Goal: Check status: Check status

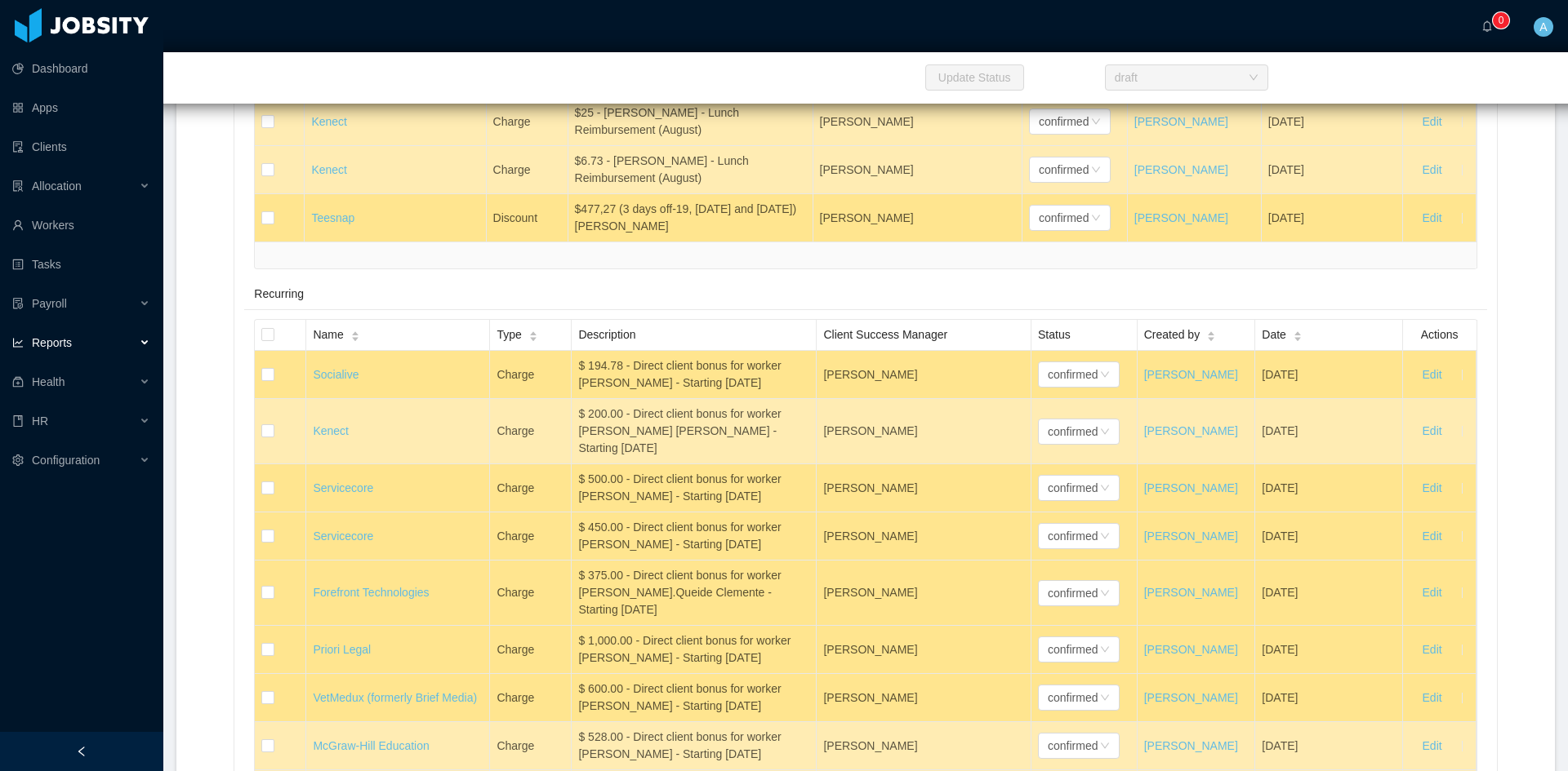
scroll to position [8296, 0]
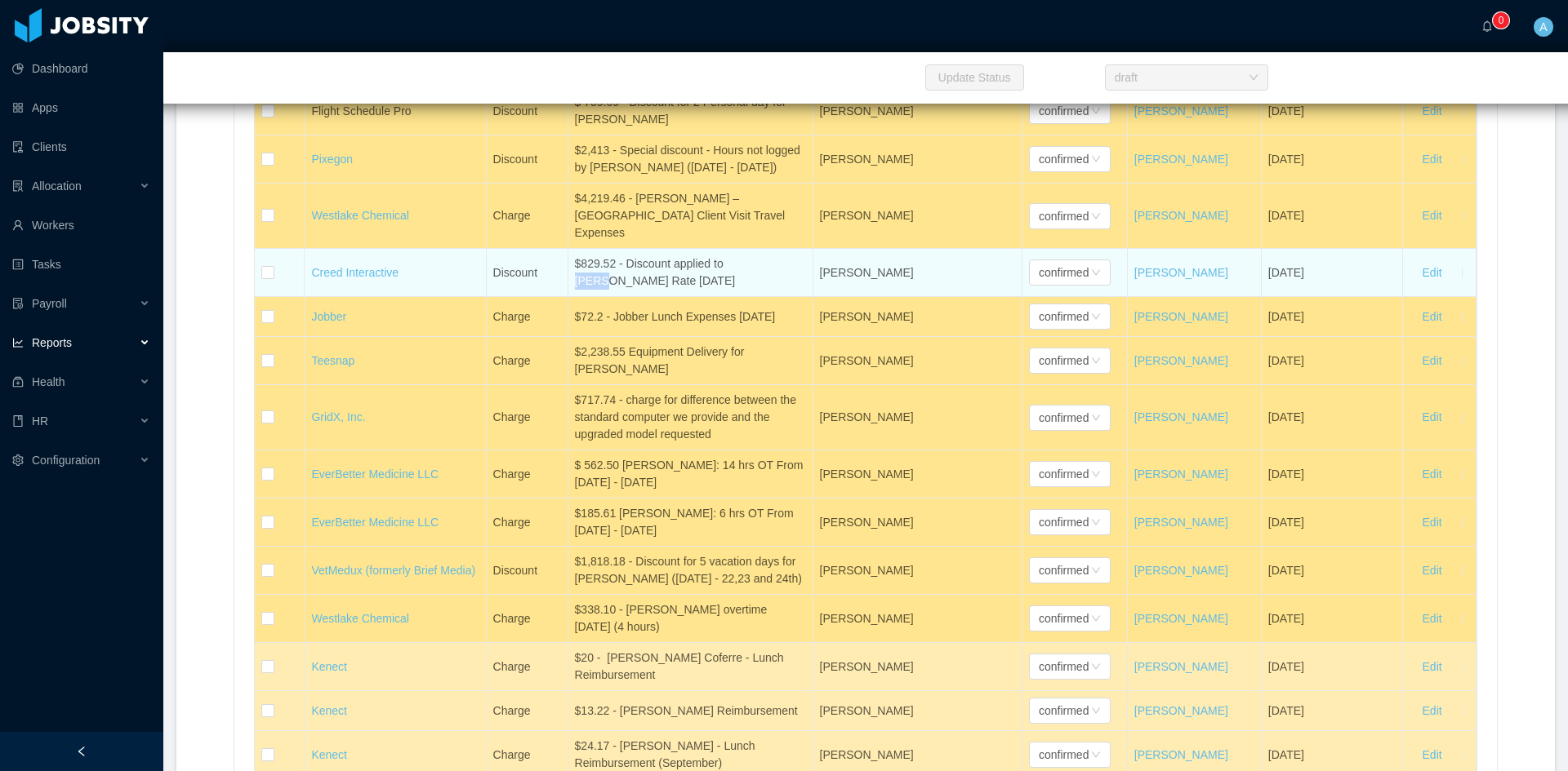
click at [888, 279] on span "[PERSON_NAME]" at bounding box center [866, 272] width 94 height 13
click at [889, 279] on span "[PERSON_NAME]" at bounding box center [866, 272] width 94 height 13
click at [825, 279] on span "[PERSON_NAME]" at bounding box center [866, 272] width 94 height 13
drag, startPoint x: 652, startPoint y: 401, endPoint x: 540, endPoint y: 383, distance: 113.4
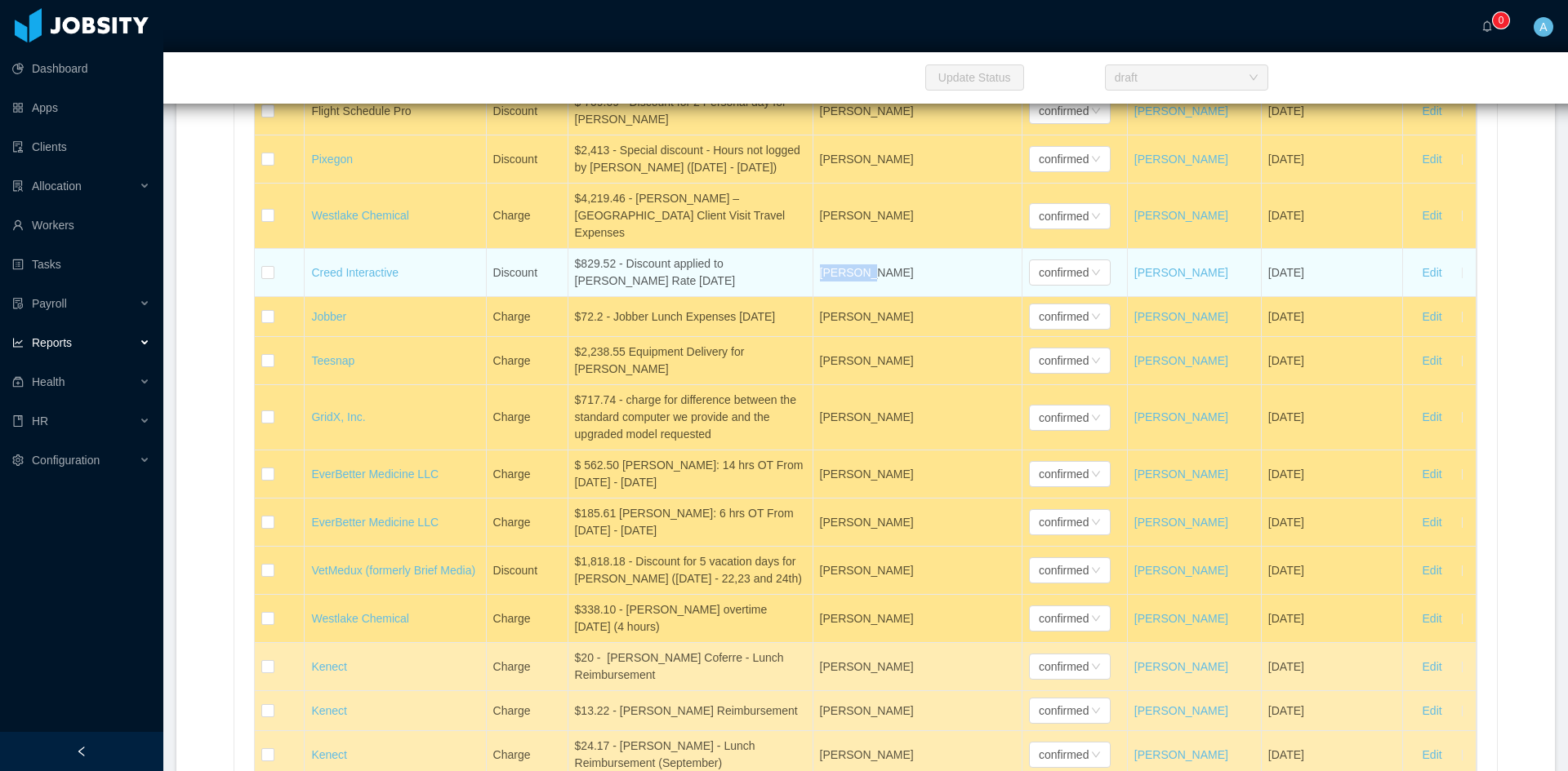
click at [540, 297] on tr "Creed Interactive Discount $829.52 - Discount applied to [PERSON_NAME] Rate [DA…" at bounding box center [864, 273] width 1221 height 48
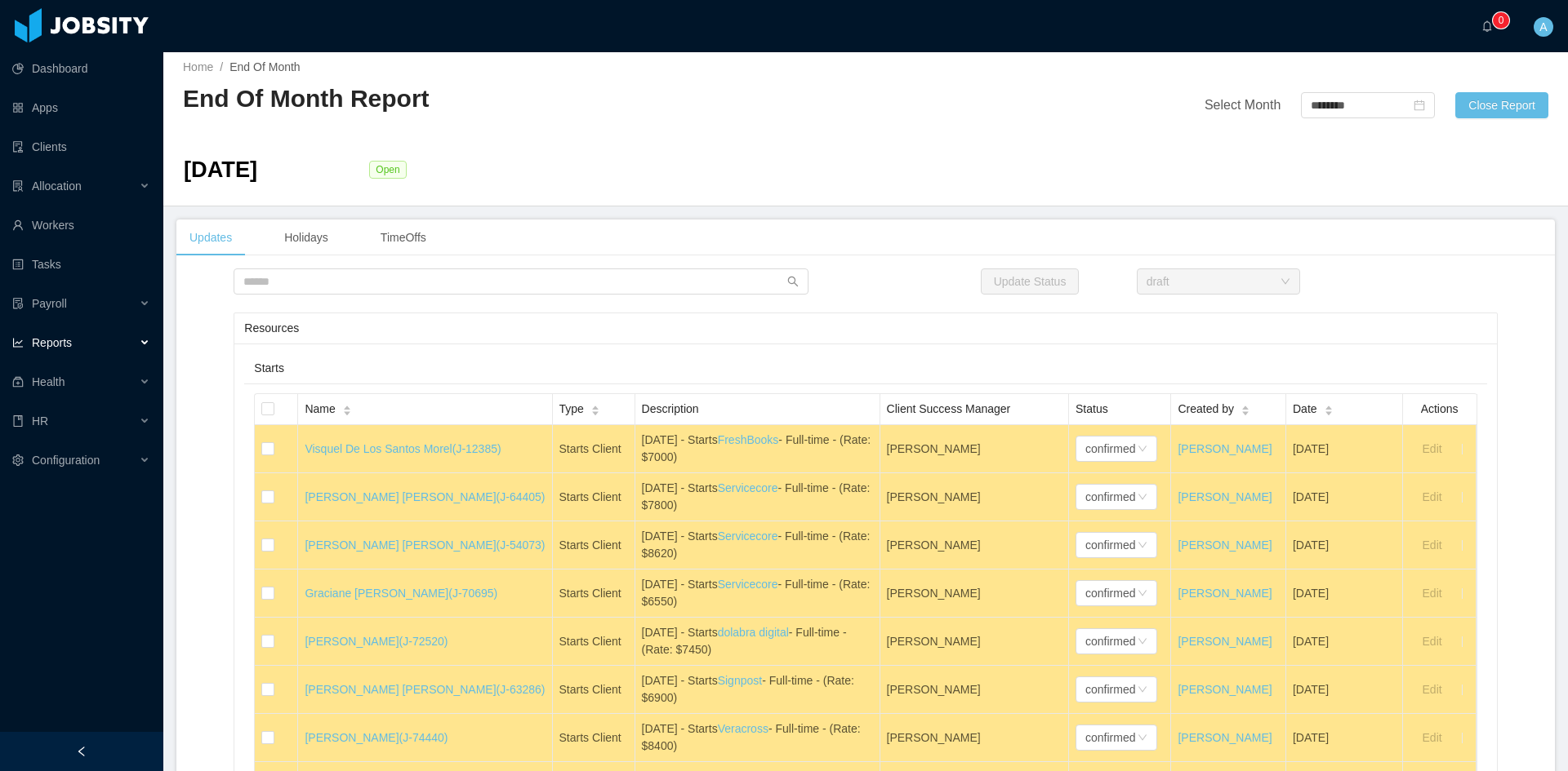
scroll to position [0, 0]
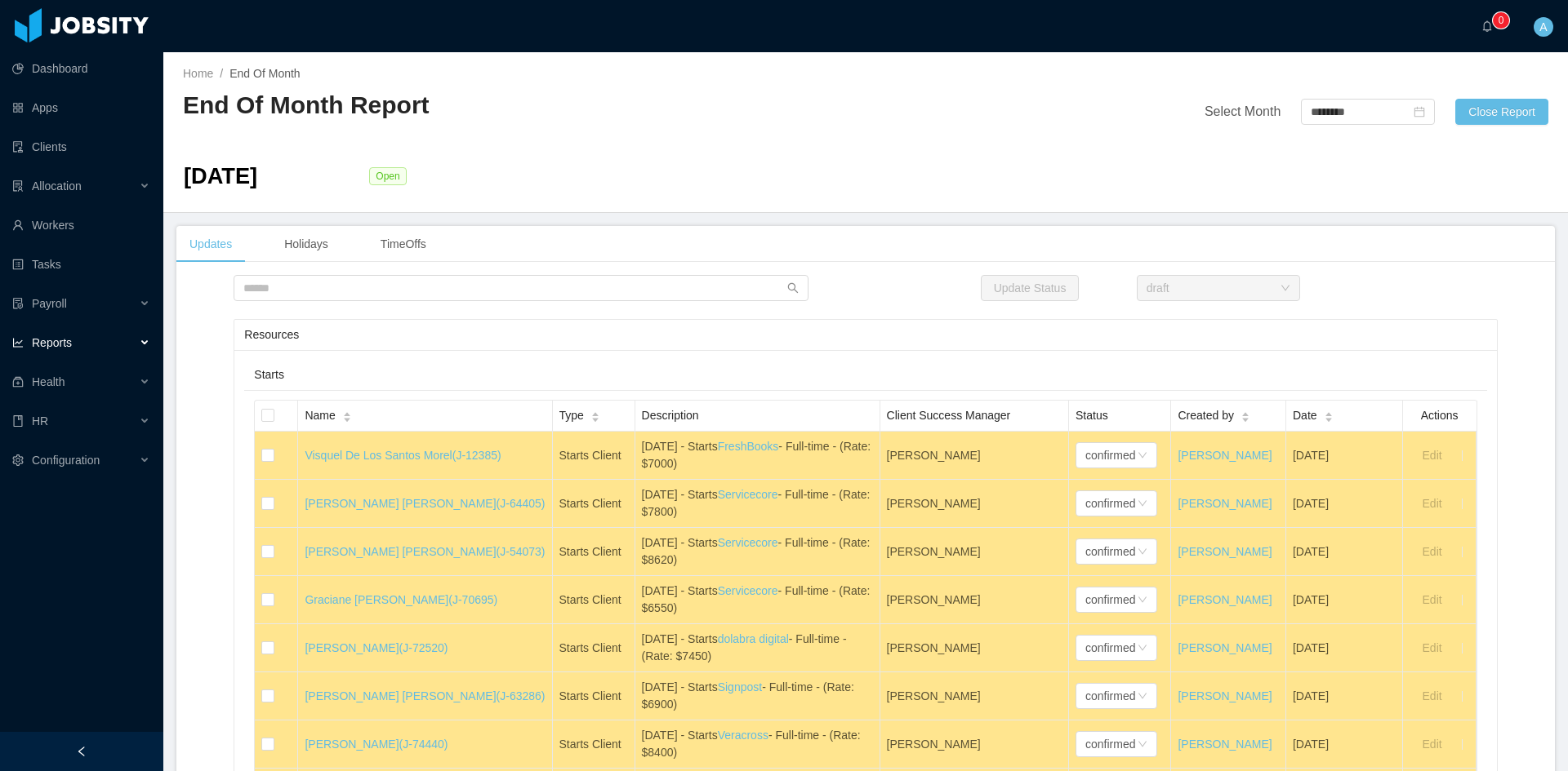
click at [567, 342] on div "Resources" at bounding box center [864, 336] width 1242 height 30
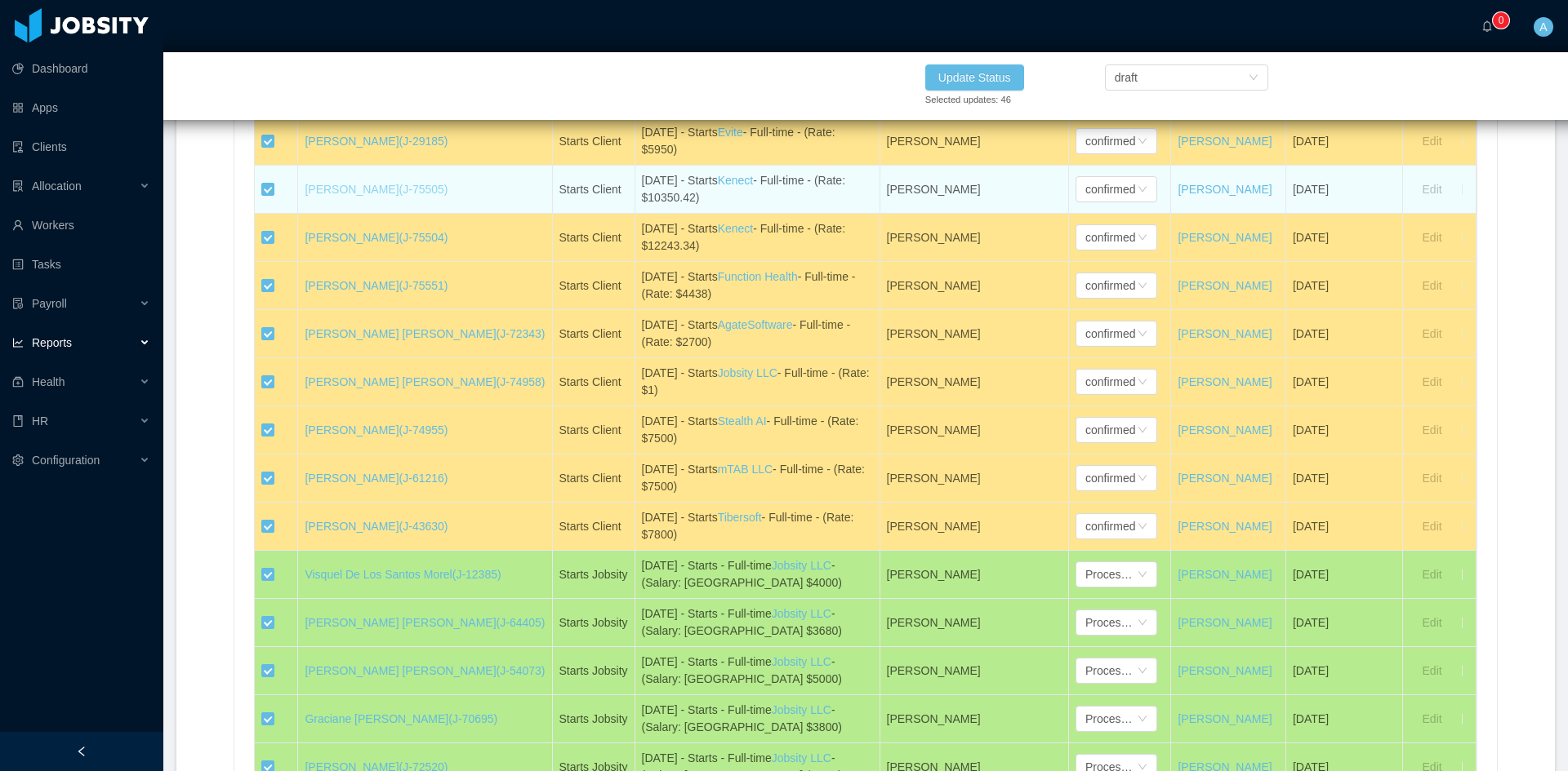
scroll to position [817, 0]
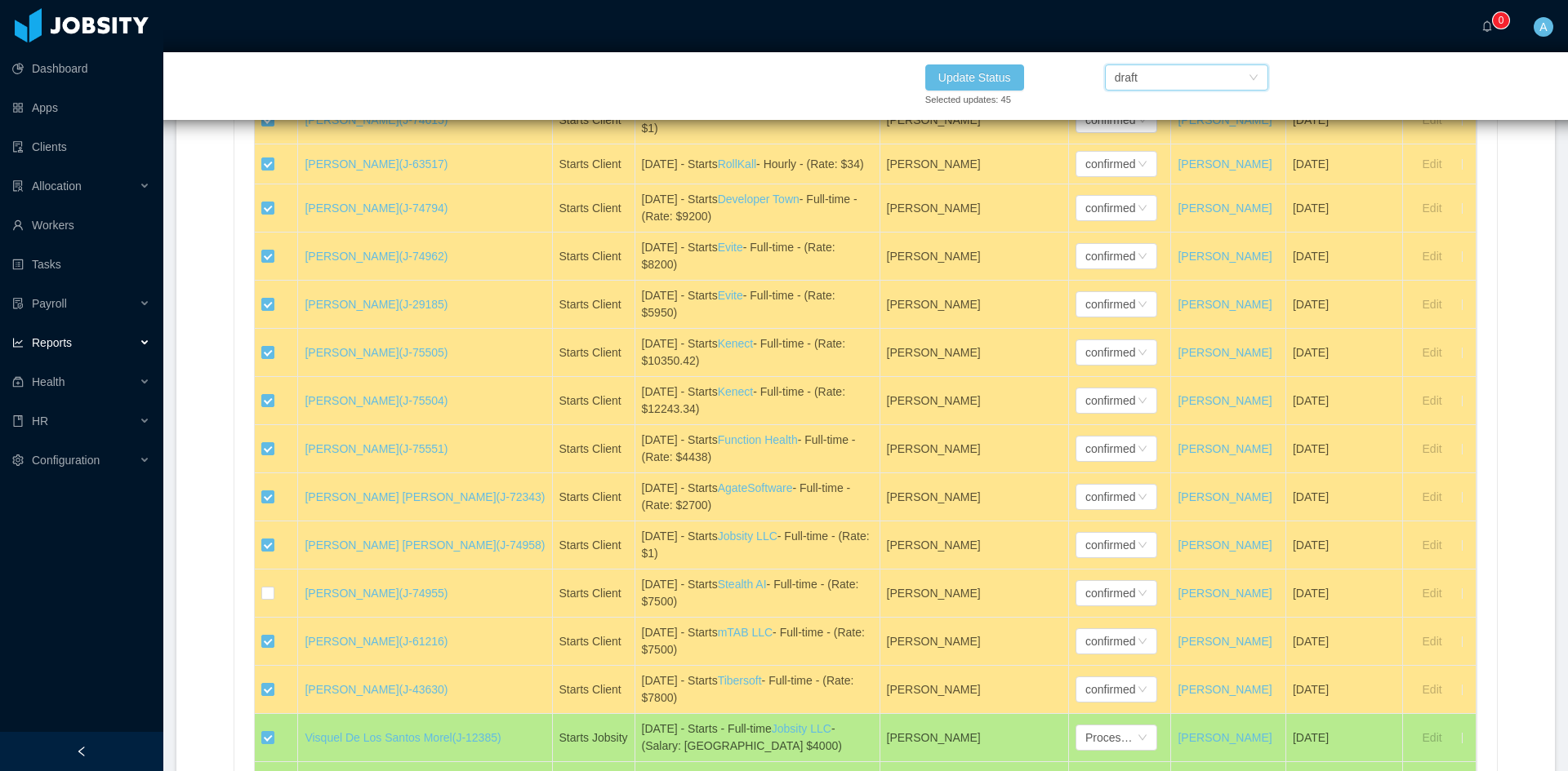
click at [1156, 78] on div "draft" at bounding box center [1180, 77] width 133 height 24
click at [1141, 110] on li "Processed" at bounding box center [1186, 110] width 163 height 26
click at [987, 78] on button "Update Status" at bounding box center [974, 77] width 99 height 26
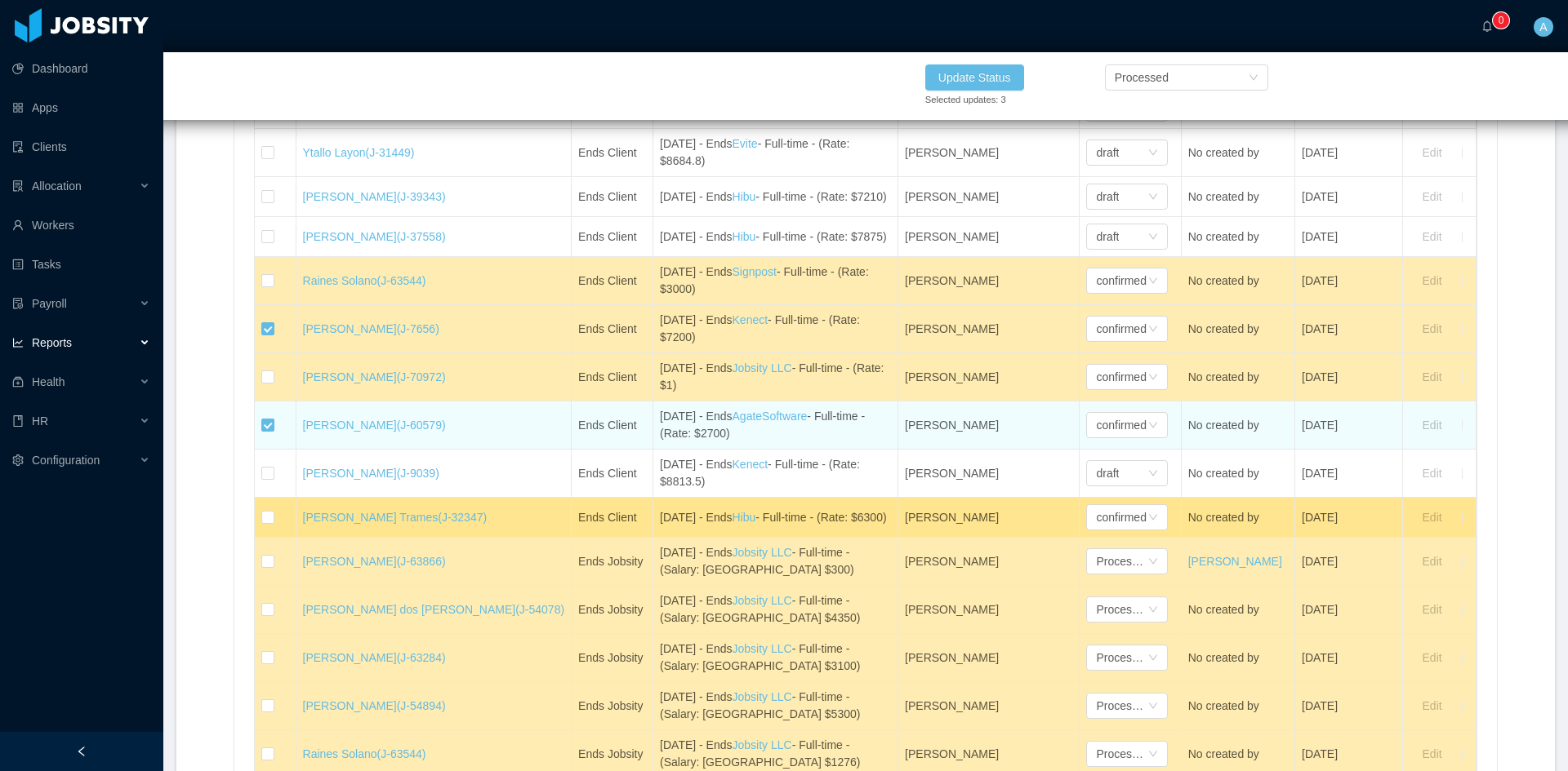
scroll to position [3101, 0]
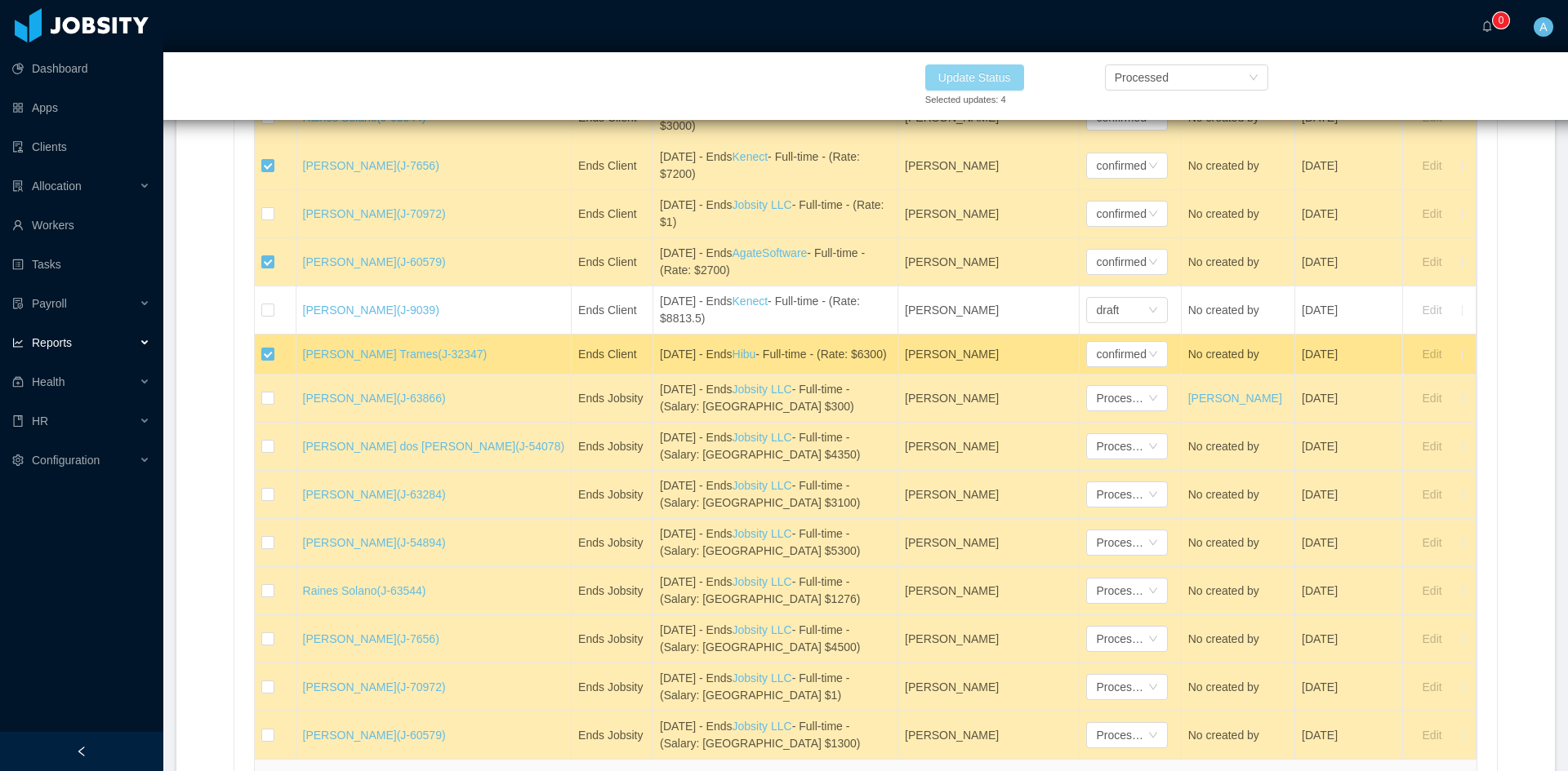
click at [961, 73] on button "Update Status" at bounding box center [974, 77] width 99 height 26
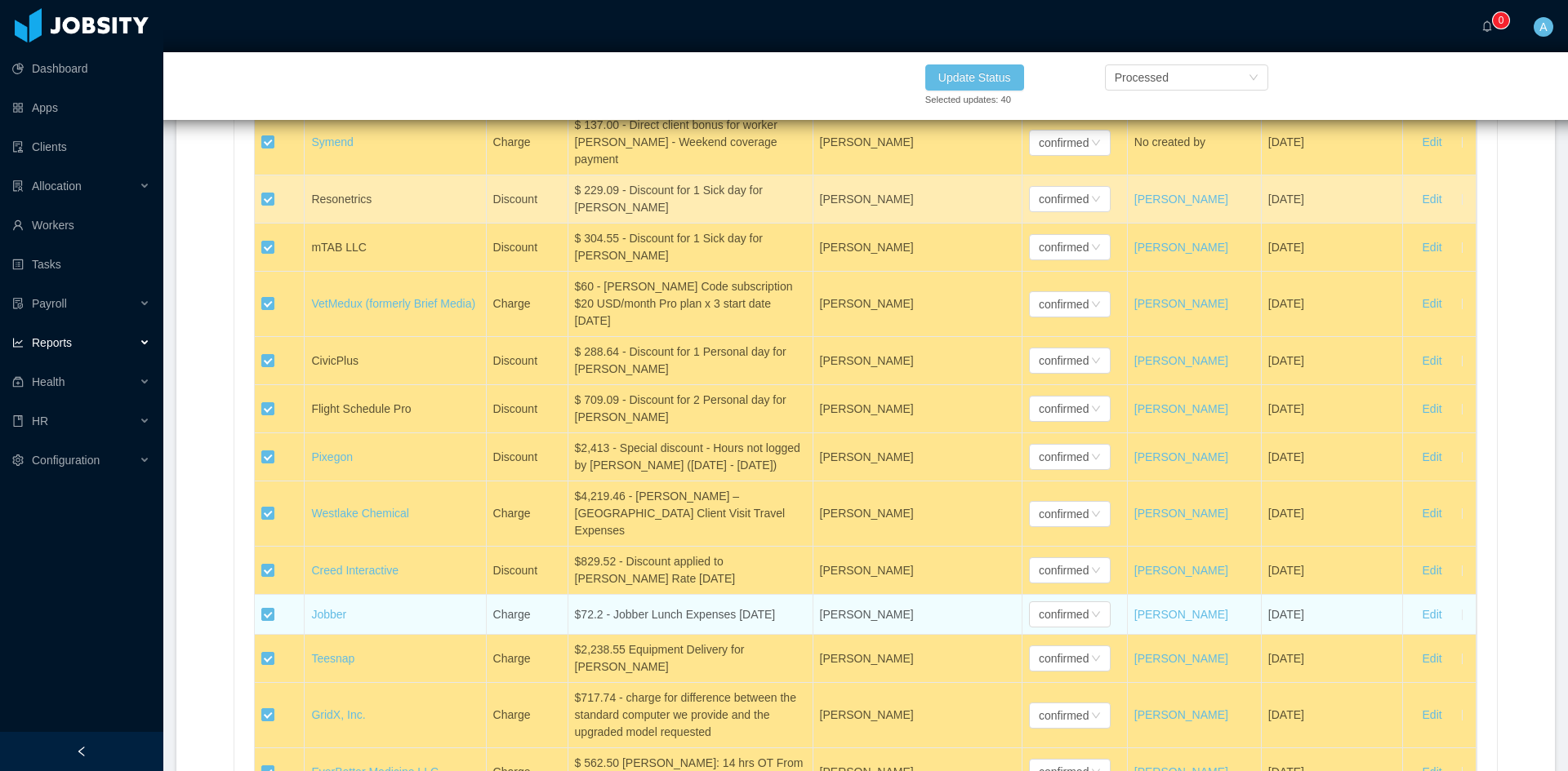
scroll to position [8243, 0]
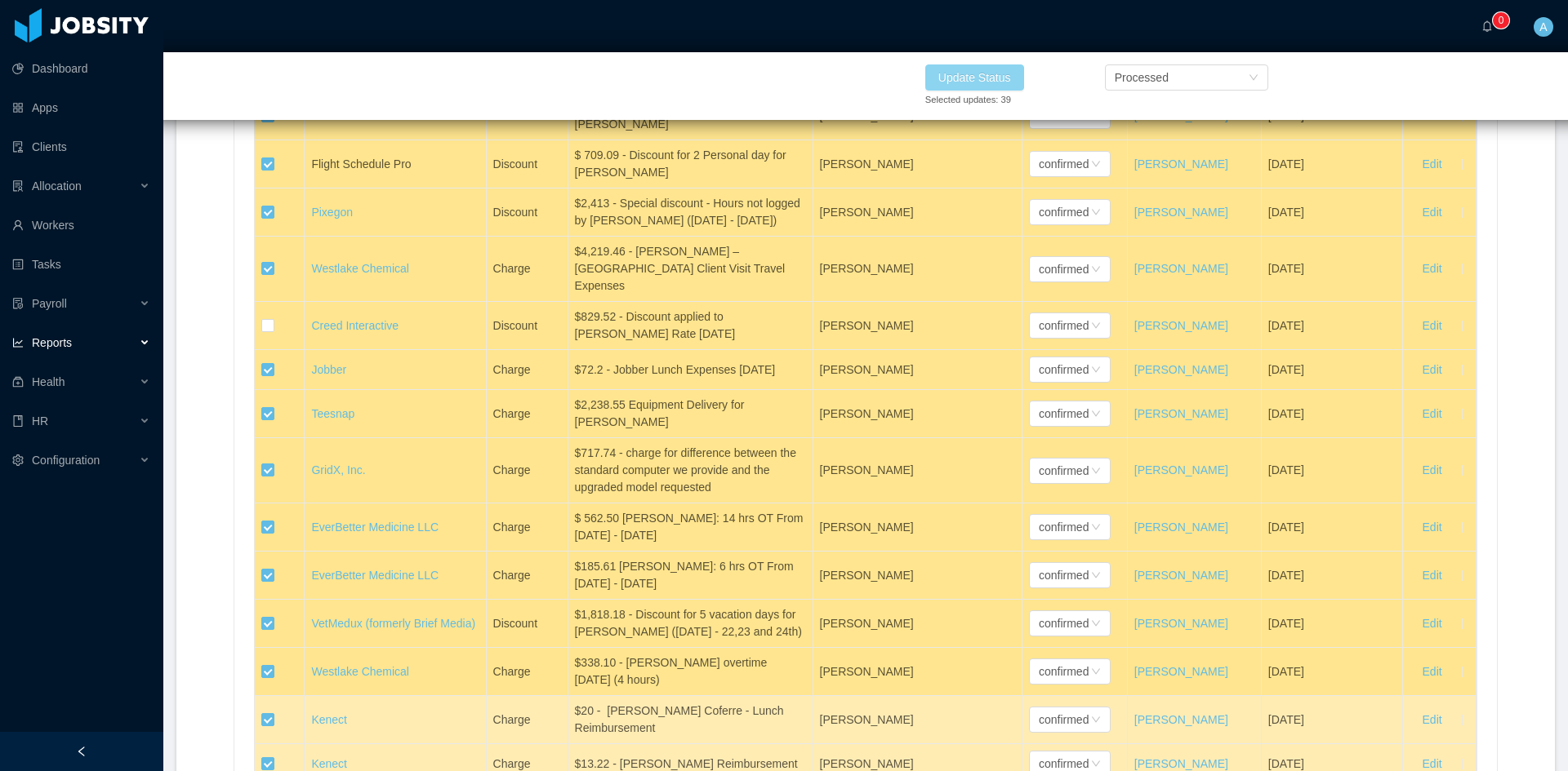
click at [968, 77] on button "Update Status" at bounding box center [974, 77] width 99 height 26
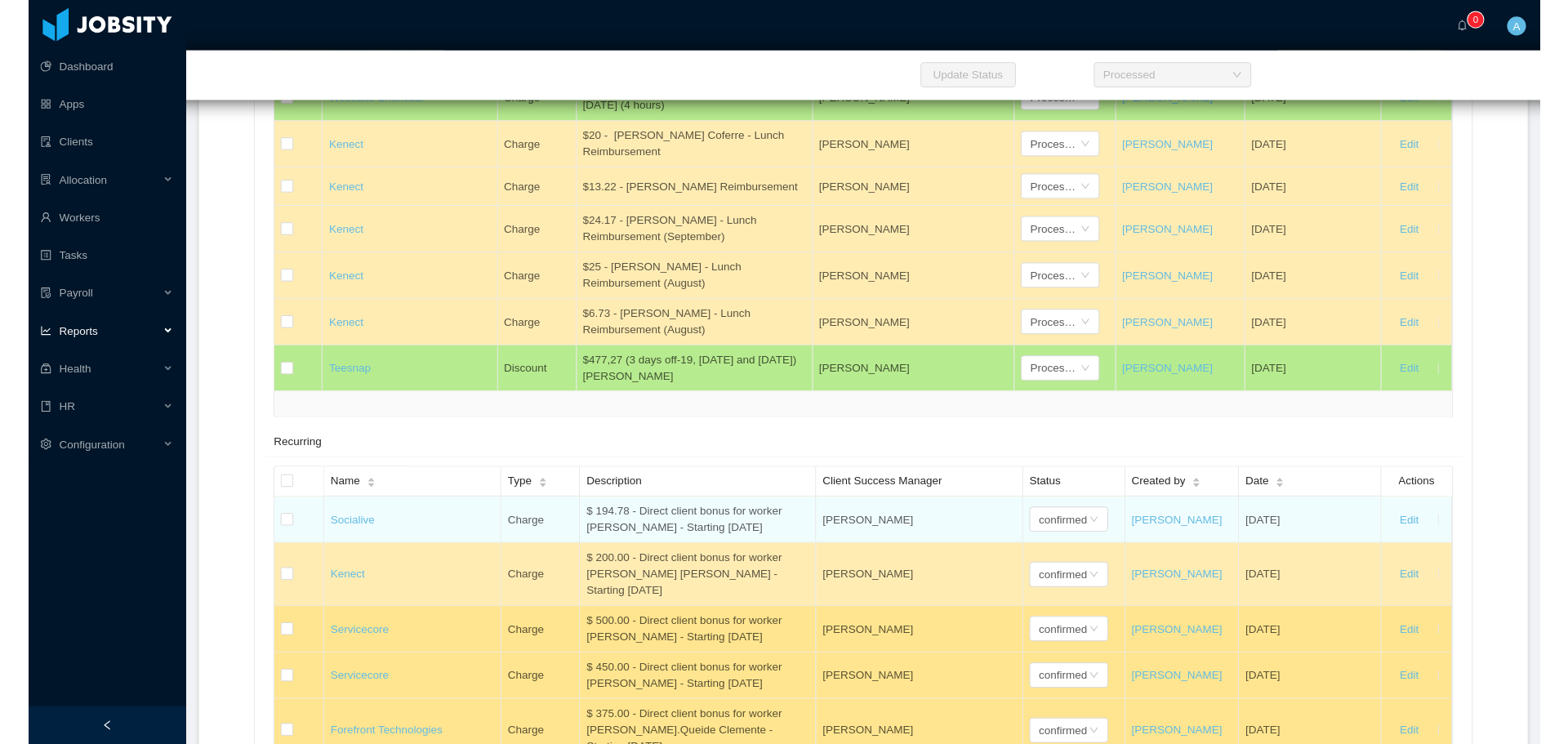
scroll to position [9067, 0]
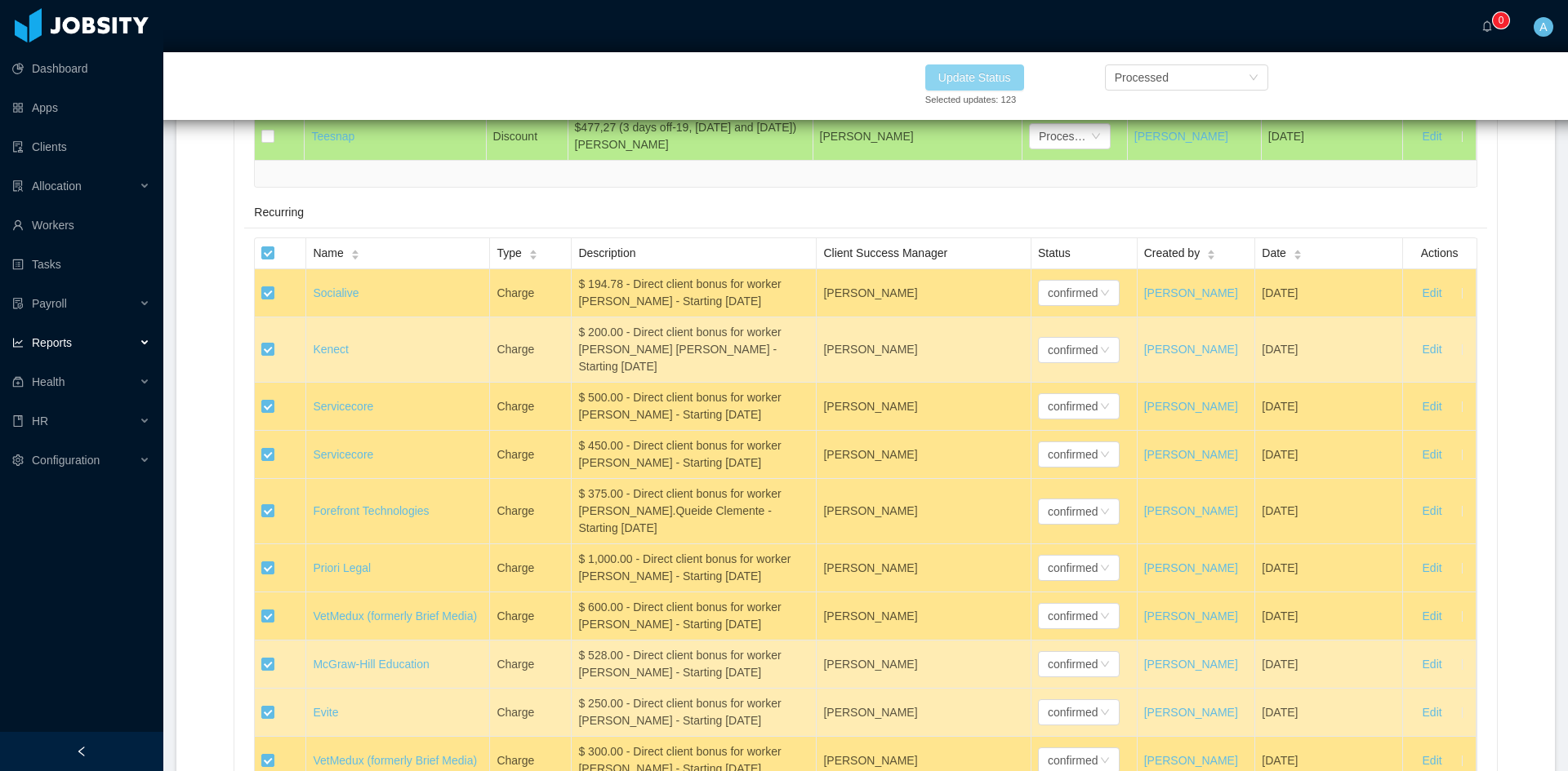
click at [979, 68] on button "Update Status" at bounding box center [974, 77] width 99 height 26
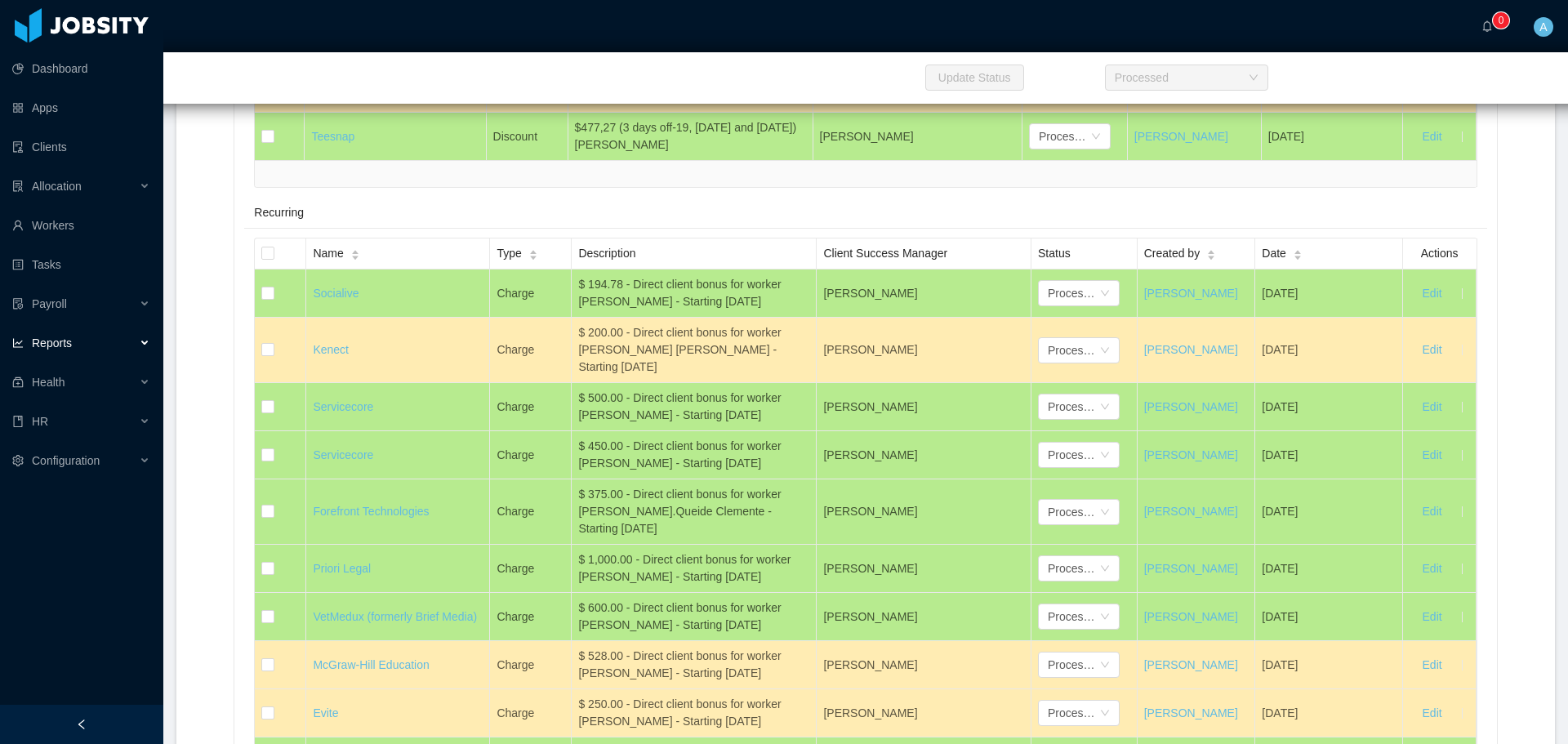
scroll to position [8904, 0]
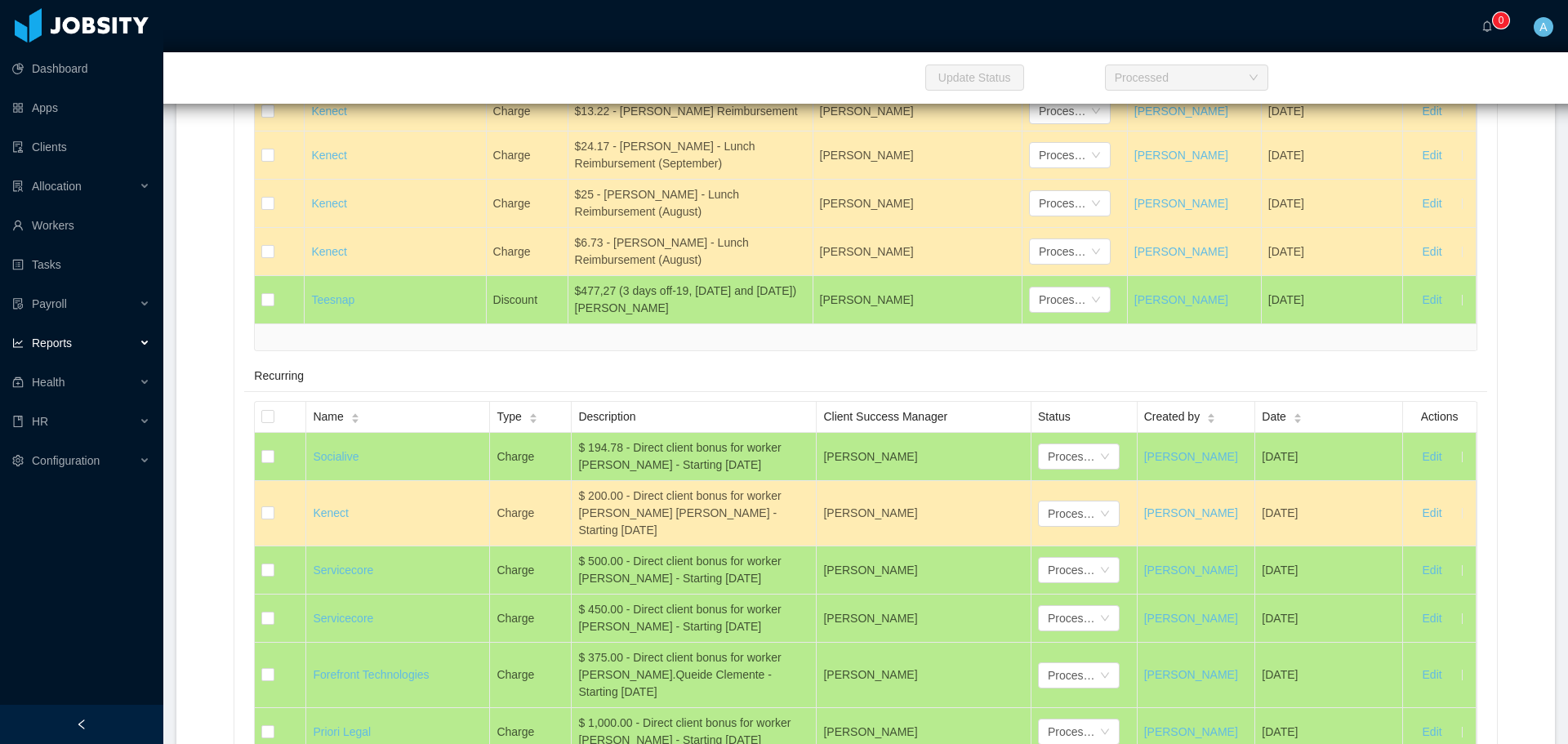
click at [661, 350] on div at bounding box center [864, 337] width 1221 height 27
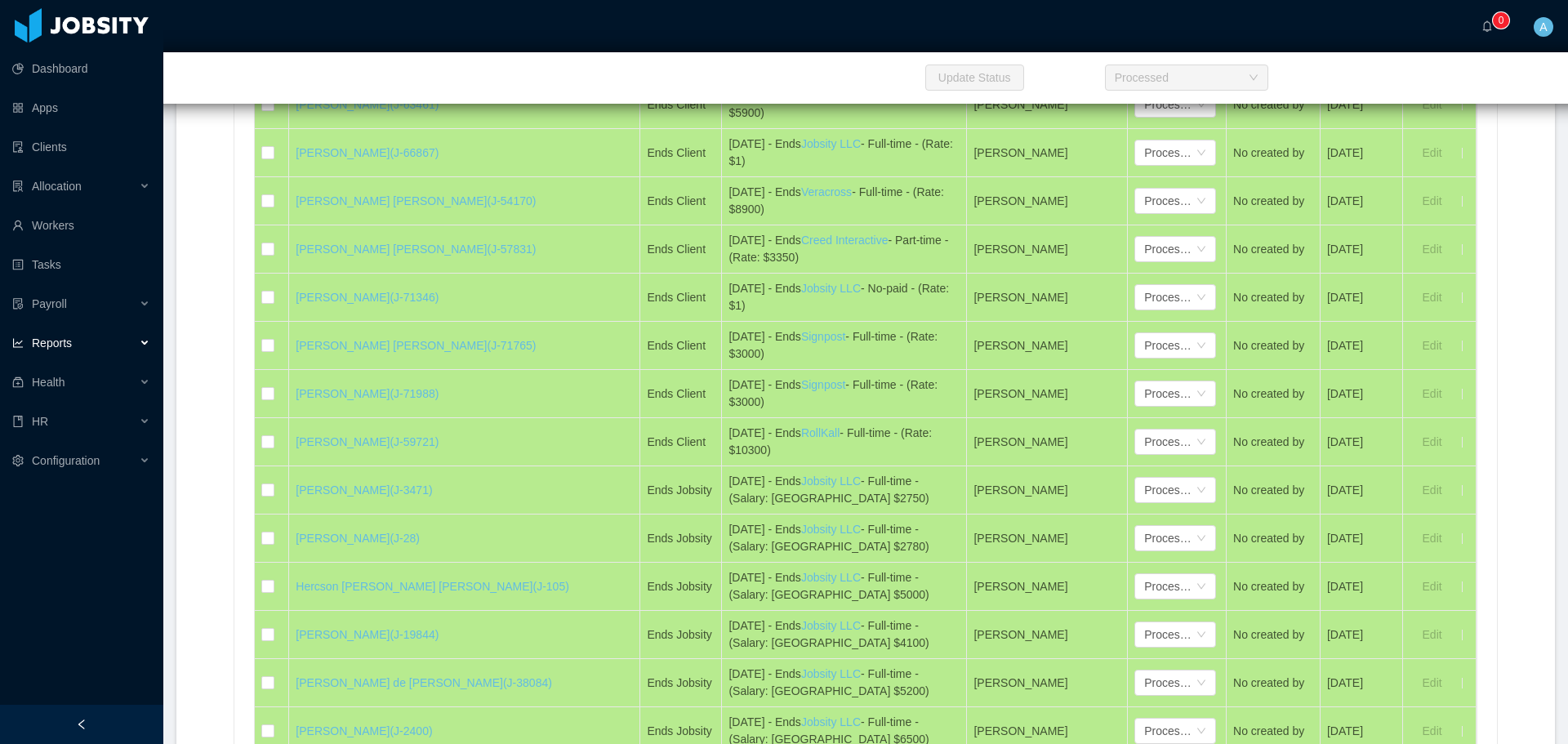
scroll to position [8325, 0]
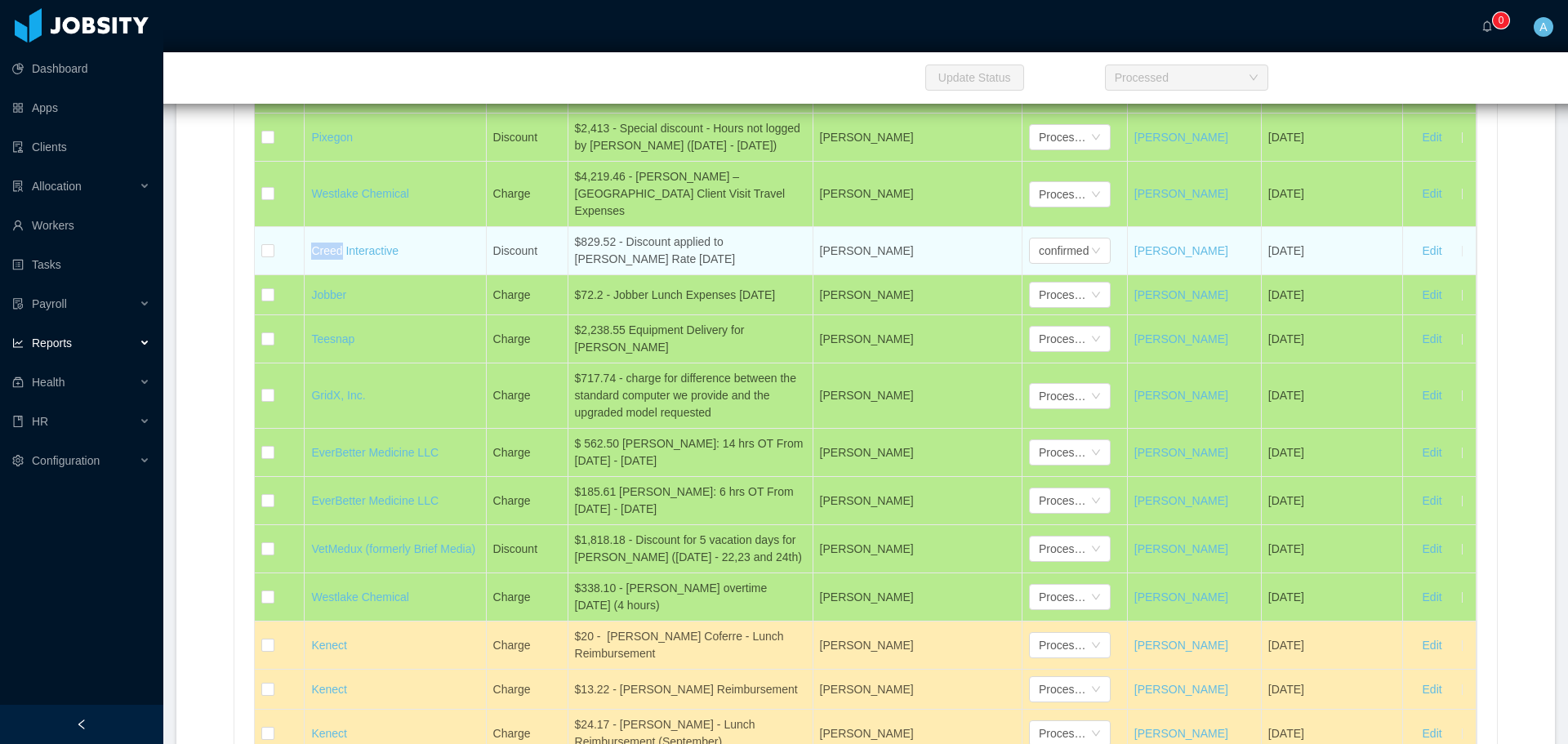
drag, startPoint x: 657, startPoint y: 380, endPoint x: 572, endPoint y: 364, distance: 86.5
click at [575, 268] on div "$829.52 - Discount applied to [PERSON_NAME] Rate [DATE]" at bounding box center [690, 251] width 231 height 34
click at [1080, 263] on div "confirmed" at bounding box center [1063, 250] width 50 height 24
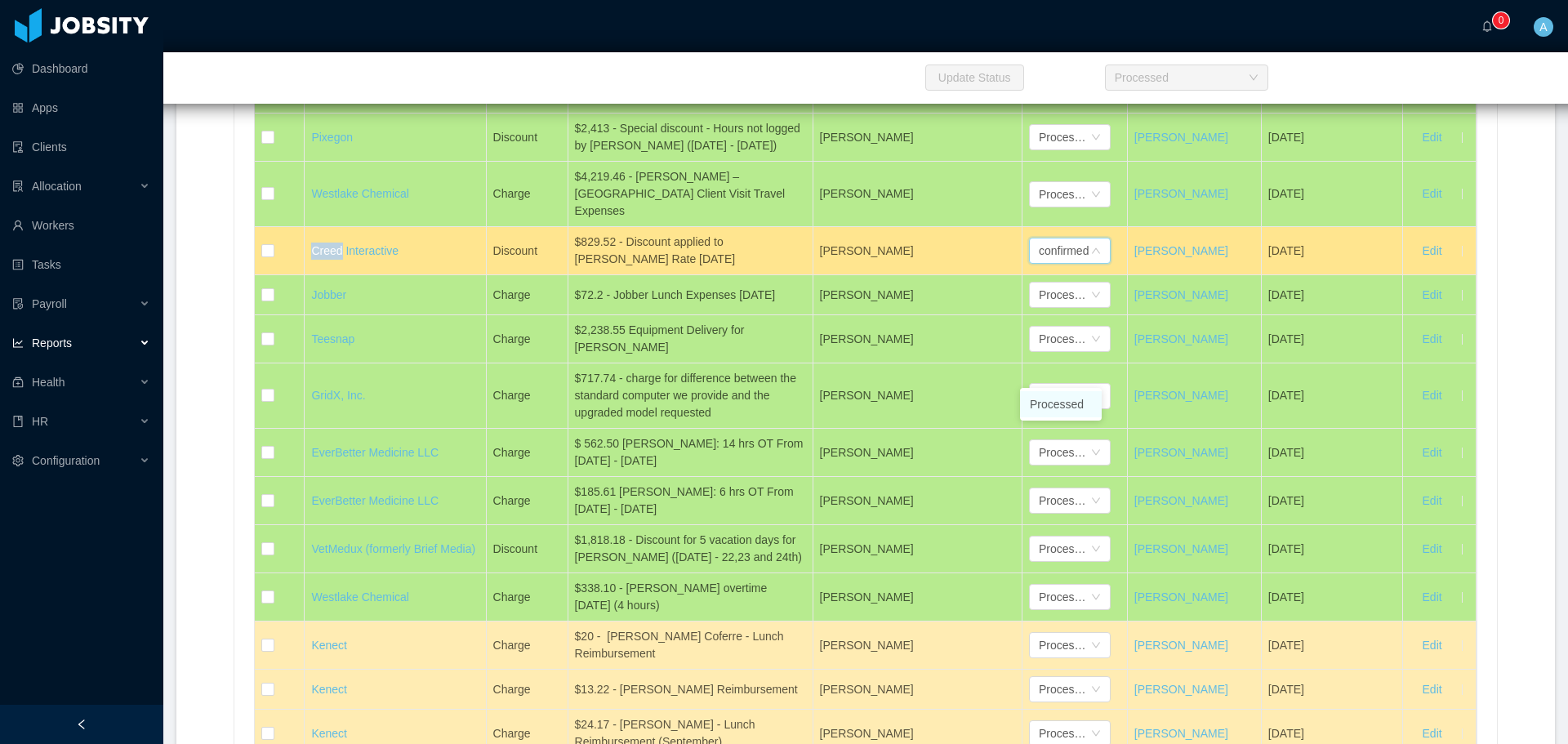
click at [1078, 402] on li "Processed" at bounding box center [1060, 404] width 81 height 26
